Goal: Task Accomplishment & Management: Manage account settings

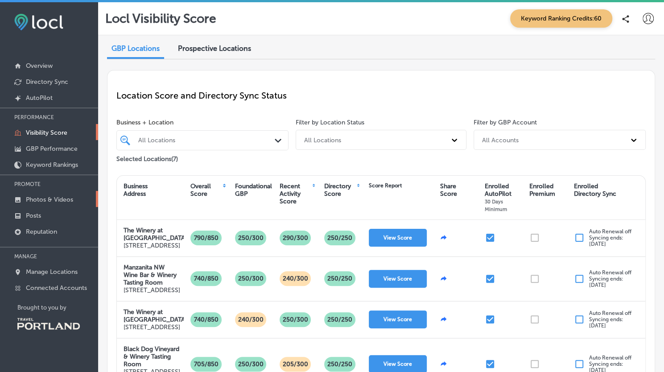
click at [37, 198] on p "Photos & Videos" at bounding box center [49, 200] width 47 height 8
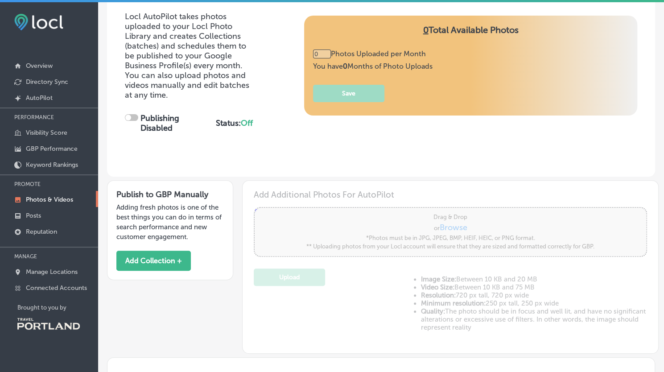
scroll to position [105, 0]
type input "5"
checkbox input "true"
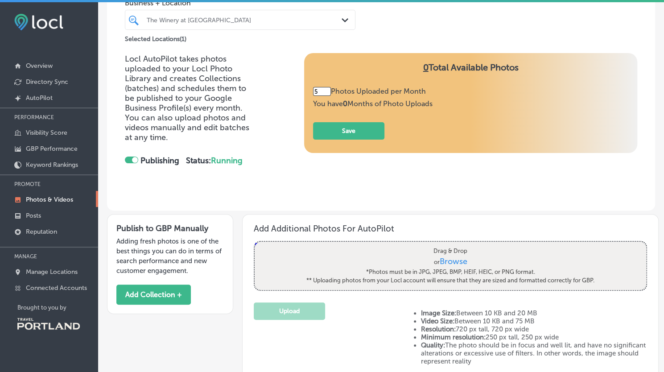
scroll to position [67, 0]
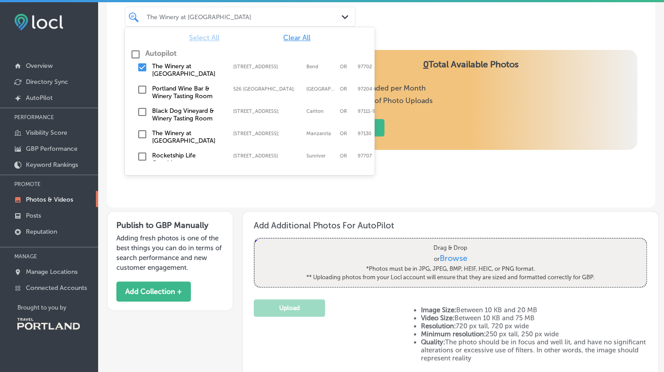
click at [300, 18] on div "The Winery at [GEOGRAPHIC_DATA]" at bounding box center [245, 17] width 196 height 8
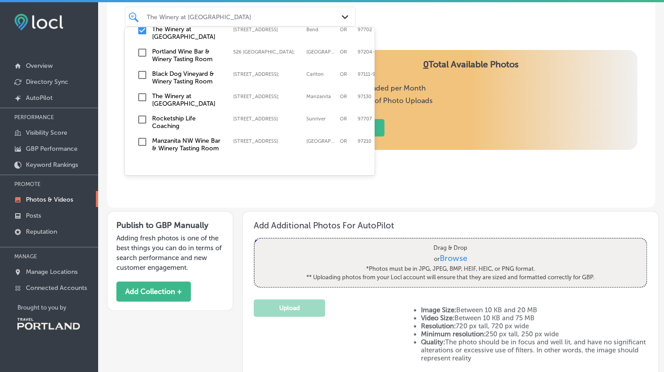
scroll to position [42, 0]
click at [142, 115] on input "checkbox" at bounding box center [142, 119] width 11 height 11
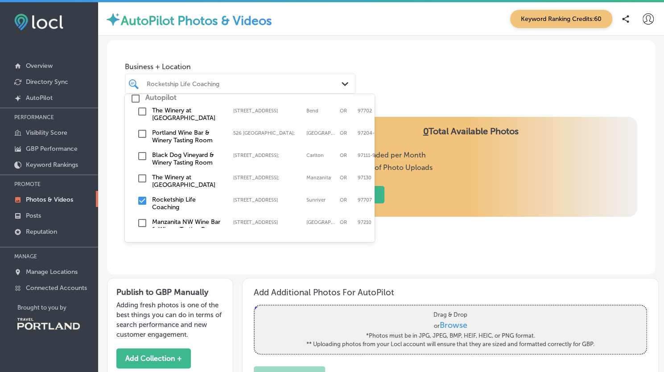
scroll to position [42, 0]
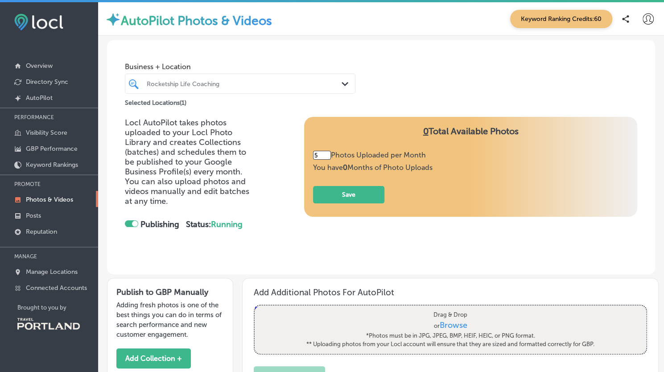
click at [340, 263] on div "Locl AutoPilot takes photos uploaded to your Locl Photo Library and creates Col…" at bounding box center [381, 195] width 548 height 157
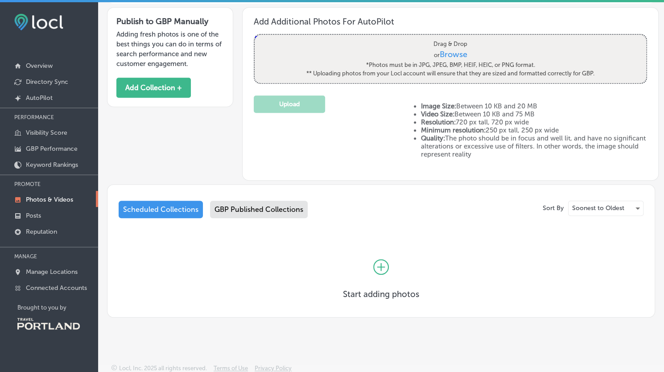
scroll to position [271, 0]
drag, startPoint x: 54, startPoint y: 269, endPoint x: 42, endPoint y: 332, distance: 63.5
click at [54, 269] on p "Manage Locations" at bounding box center [52, 272] width 52 height 8
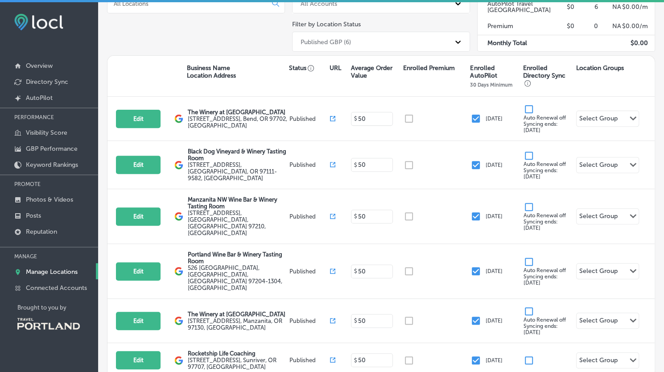
scroll to position [126, 0]
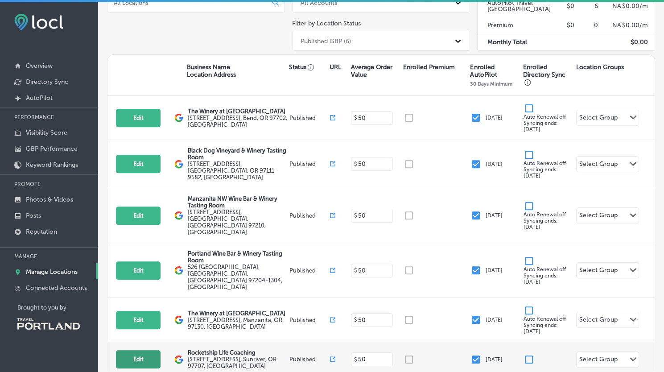
click at [131, 350] on button "Edit" at bounding box center [138, 359] width 45 height 18
select select "US"
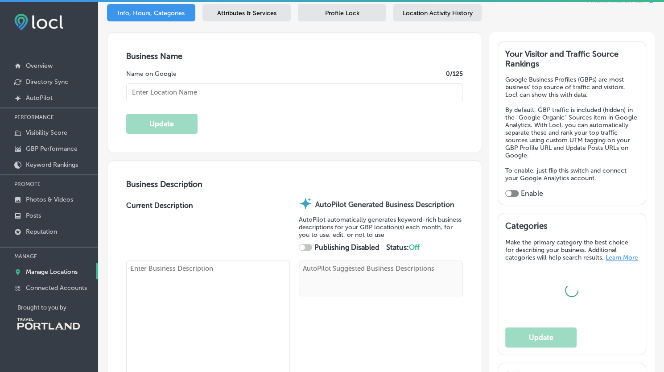
scroll to position [142, 0]
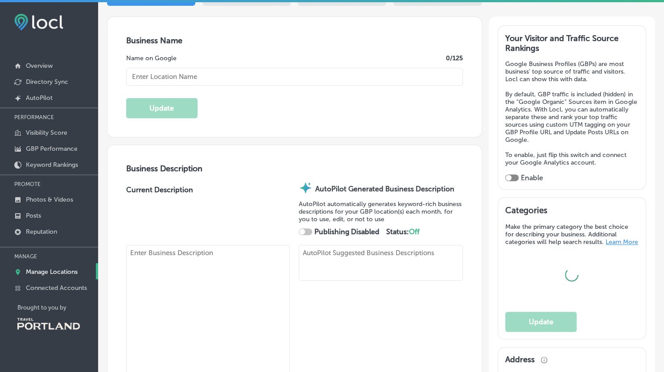
checkbox input "true"
type input "Rocketship Life Coaching"
type textarea "At Rocketship Life Coaching, we help you break through barriers and create mean…"
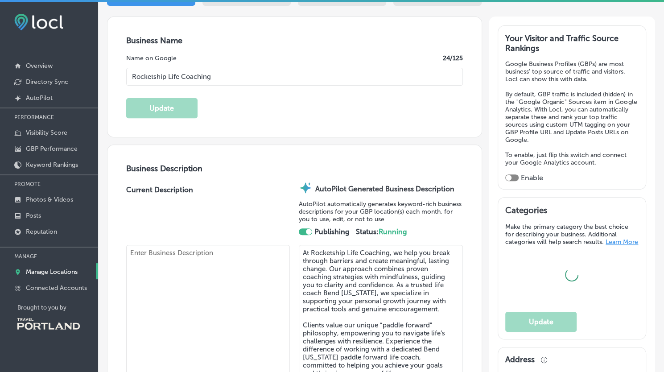
type input "[STREET_ADDRESS]"
type input "Sunriver"
type input "97707"
type input "US"
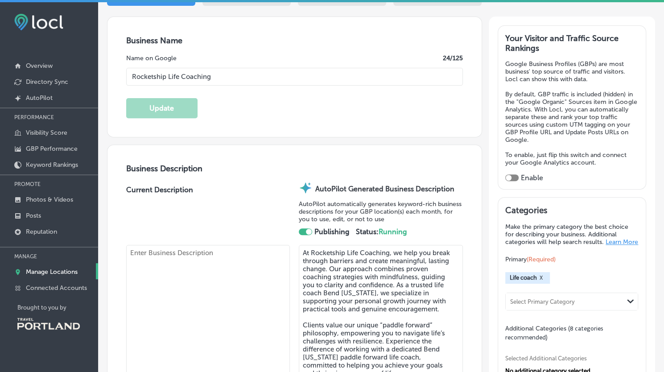
type input "[URL][DOMAIN_NAME]"
type textarea "At Rocketship Life Coaching, we help you break through barriers and create mean…"
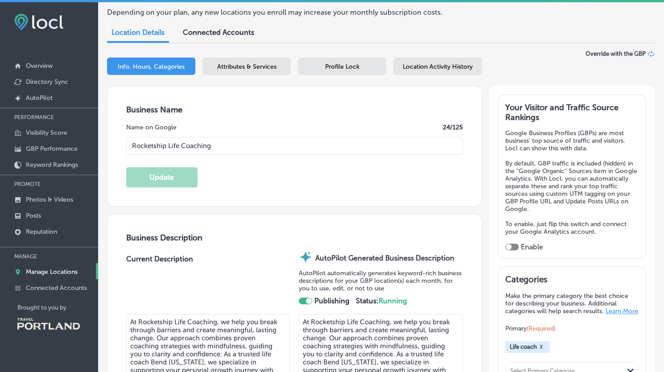
scroll to position [0, 0]
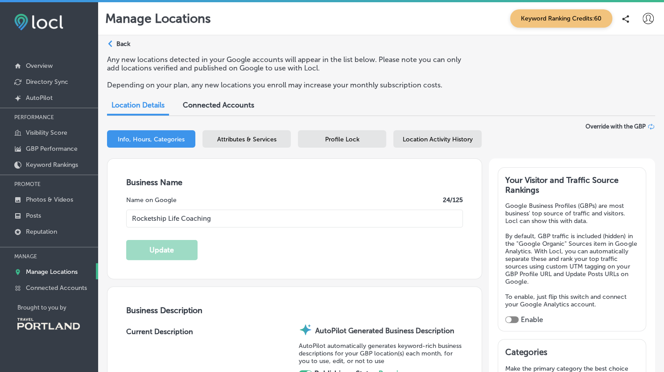
click at [341, 136] on span "Profile Lock" at bounding box center [342, 140] width 34 height 8
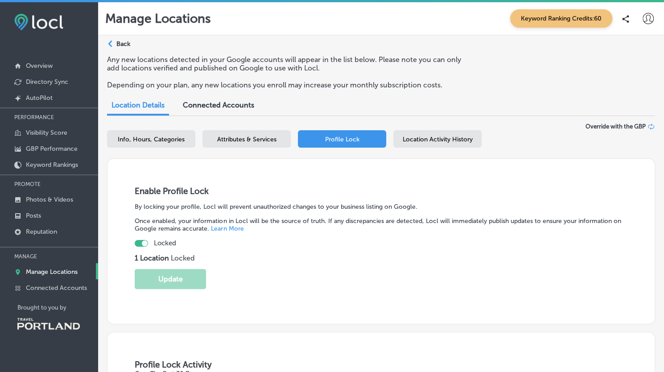
click at [141, 243] on div at bounding box center [141, 243] width 13 height 7
checkbox input "false"
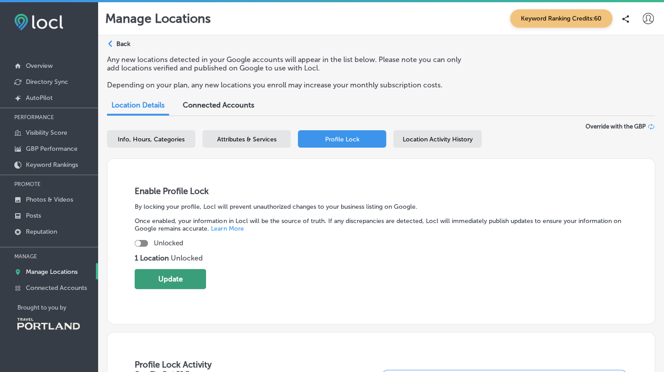
click at [168, 277] on button "Update" at bounding box center [170, 279] width 71 height 20
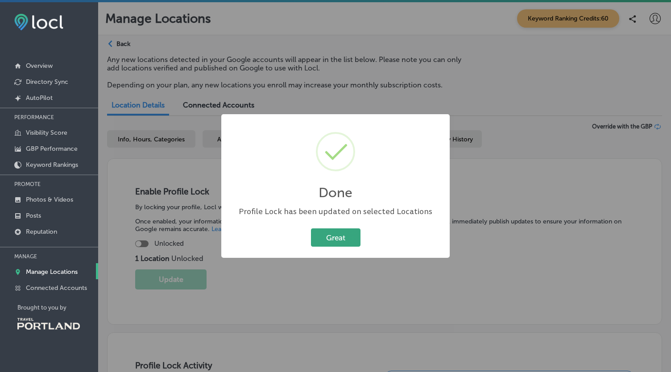
click at [339, 236] on button "Great" at bounding box center [335, 237] width 49 height 18
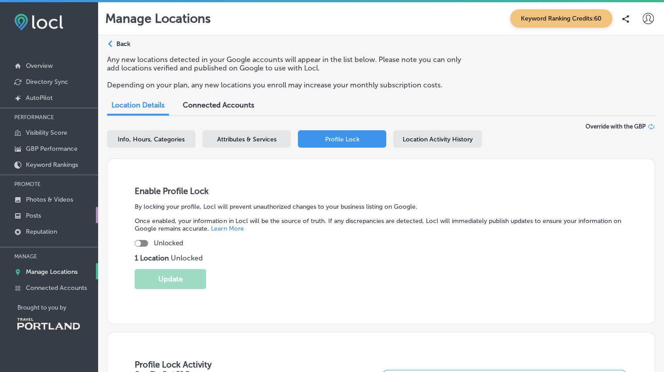
click at [29, 216] on p "Posts" at bounding box center [33, 216] width 15 height 8
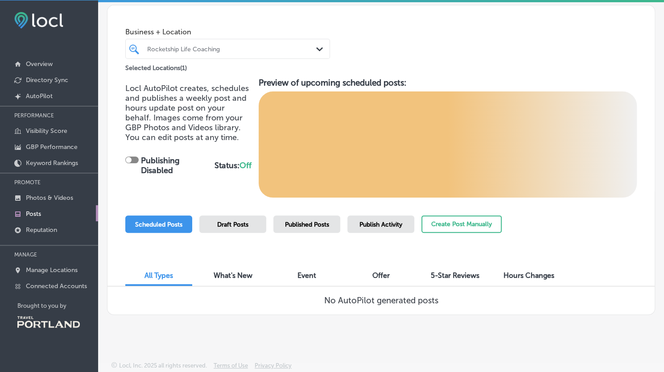
scroll to position [2, 0]
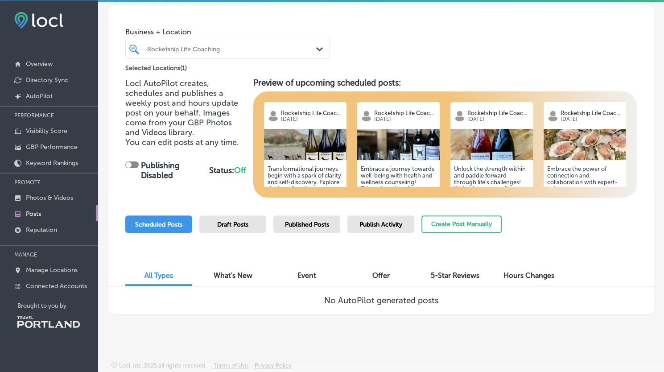
click at [260, 279] on div "What's New" at bounding box center [232, 276] width 67 height 19
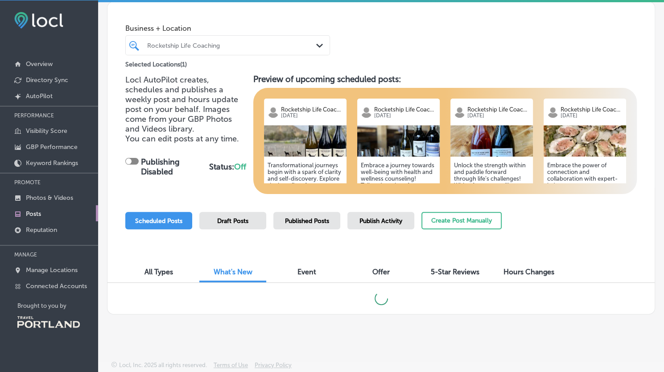
scroll to position [37, 0]
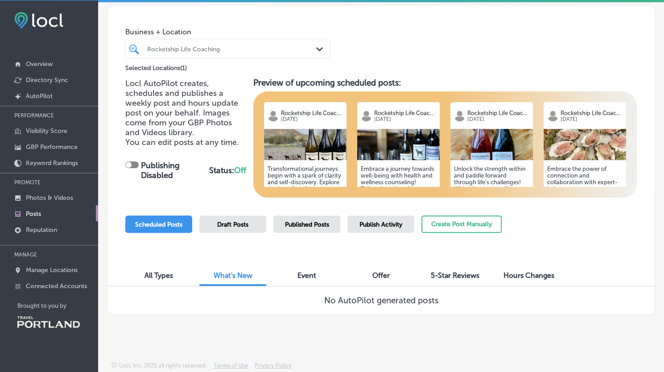
click at [314, 276] on span "Event" at bounding box center [306, 275] width 19 height 8
click at [378, 274] on span "Offer" at bounding box center [380, 275] width 17 height 8
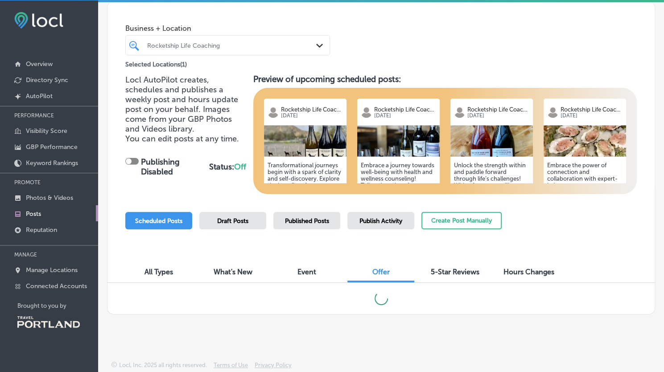
click at [450, 276] on div "5-Star Reviews" at bounding box center [454, 272] width 67 height 19
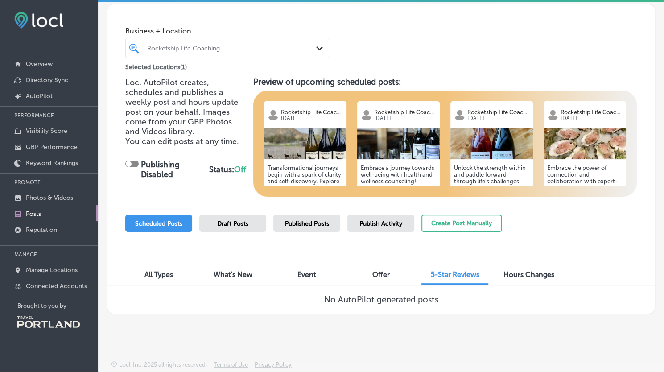
scroll to position [37, 0]
